Goal: Find specific page/section

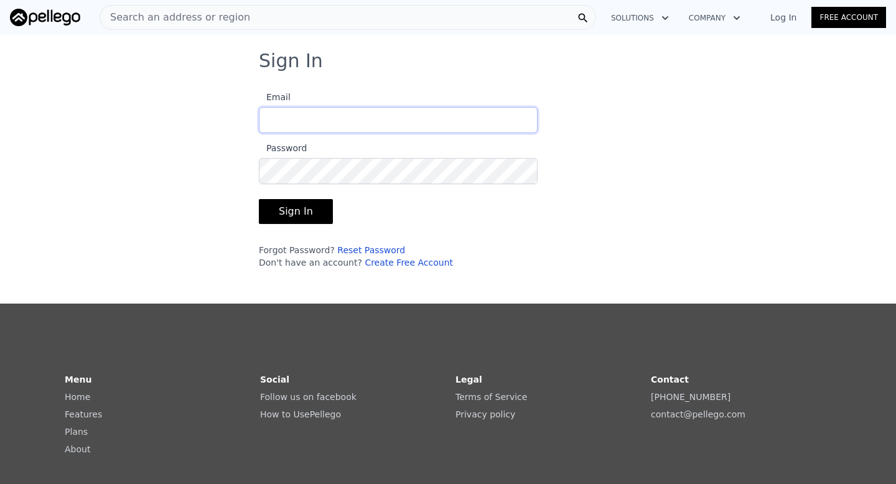
type input "[EMAIL_ADDRESS][DOMAIN_NAME]"
click at [279, 212] on button "Sign In" at bounding box center [296, 211] width 74 height 25
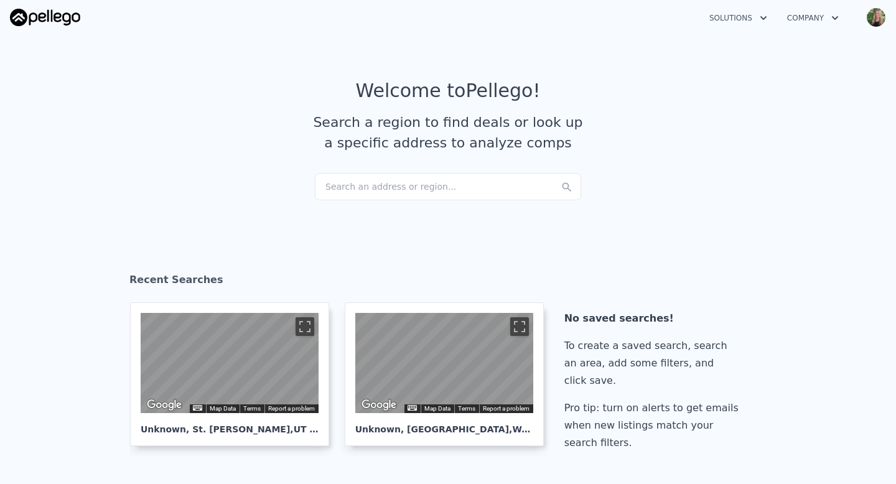
scroll to position [11, 0]
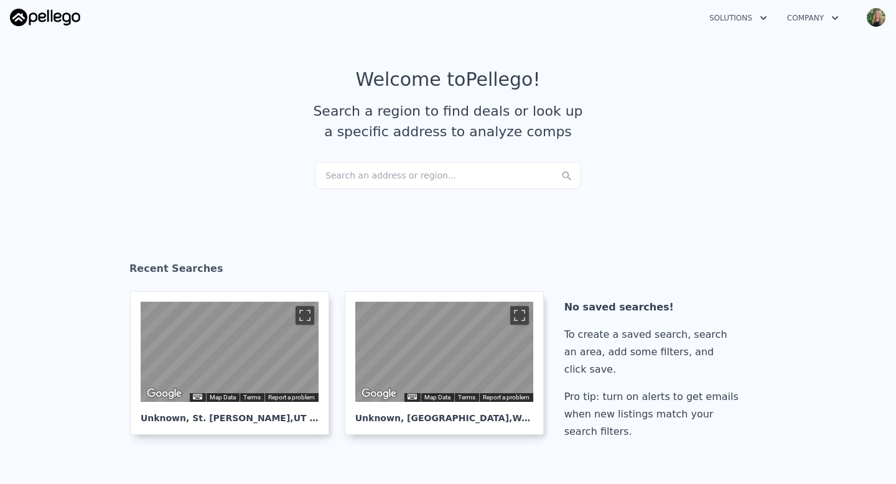
click at [338, 174] on div "Search an address or region..." at bounding box center [448, 175] width 266 height 27
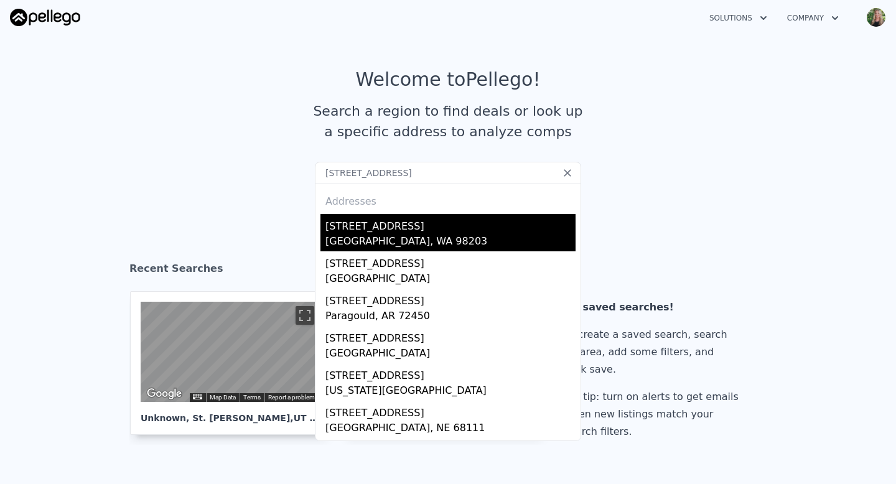
type input "[STREET_ADDRESS]"
click at [351, 231] on div "[STREET_ADDRESS]" at bounding box center [450, 224] width 250 height 20
